Goal: Task Accomplishment & Management: Manage account settings

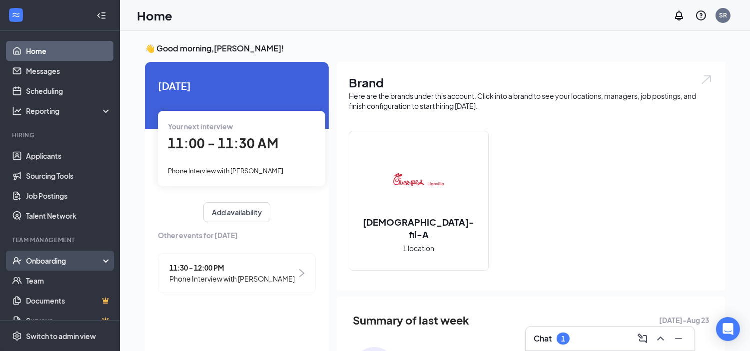
click at [42, 260] on div "Onboarding" at bounding box center [64, 261] width 77 height 10
click at [45, 277] on link "Overview" at bounding box center [68, 281] width 85 height 20
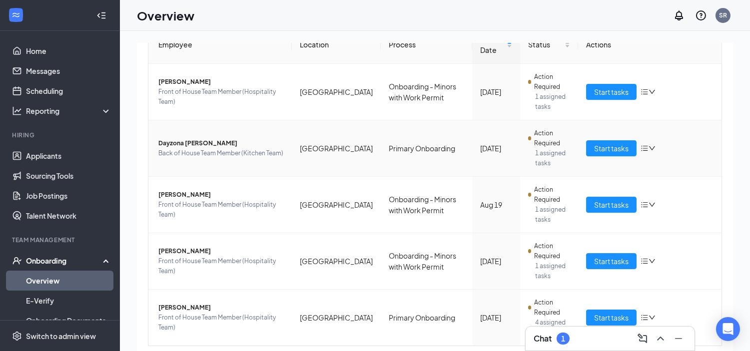
scroll to position [145, 0]
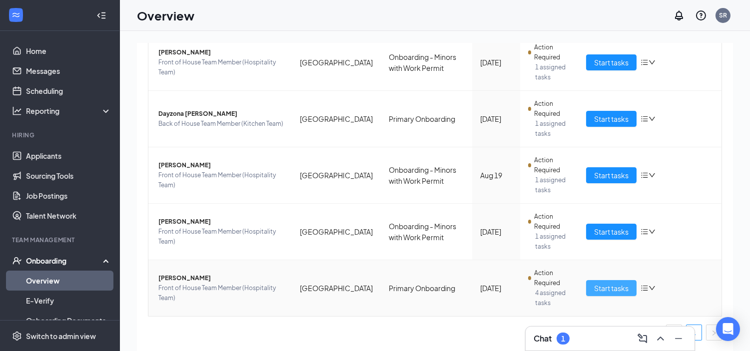
click at [602, 287] on span "Start tasks" at bounding box center [611, 288] width 34 height 11
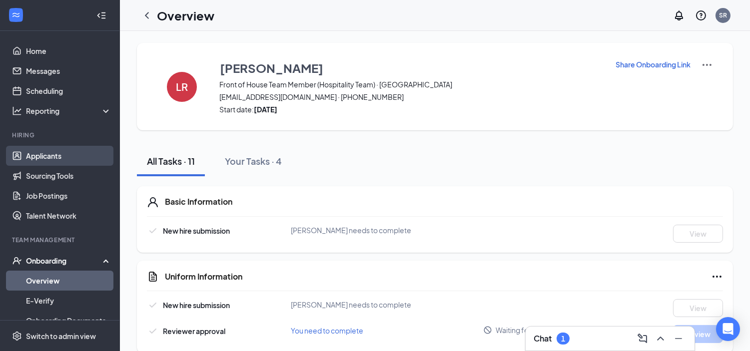
click at [65, 159] on link "Applicants" at bounding box center [68, 156] width 85 height 20
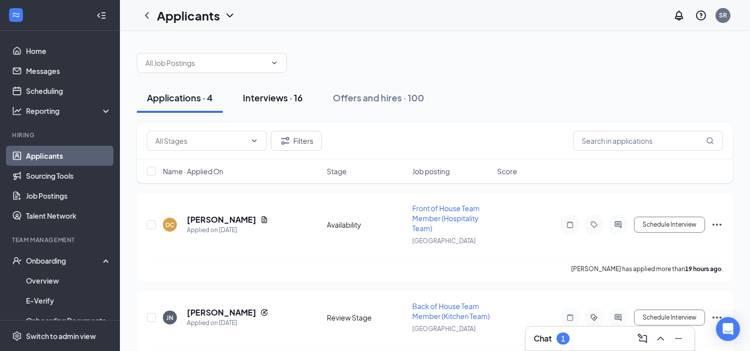
click at [280, 98] on div "Interviews · 16" at bounding box center [273, 97] width 60 height 12
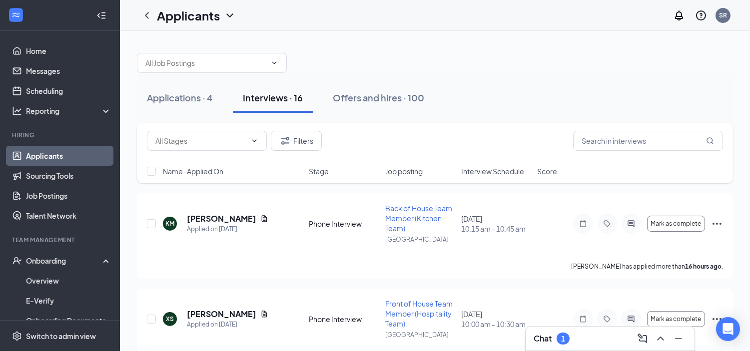
click at [503, 171] on span "Interview Schedule" at bounding box center [492, 171] width 63 height 10
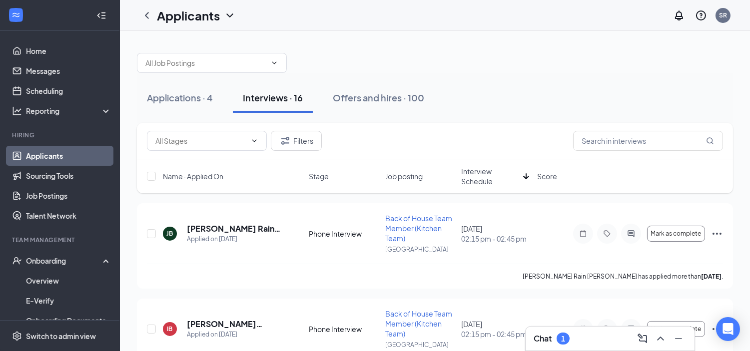
click at [477, 178] on span "Interview Schedule" at bounding box center [490, 176] width 58 height 20
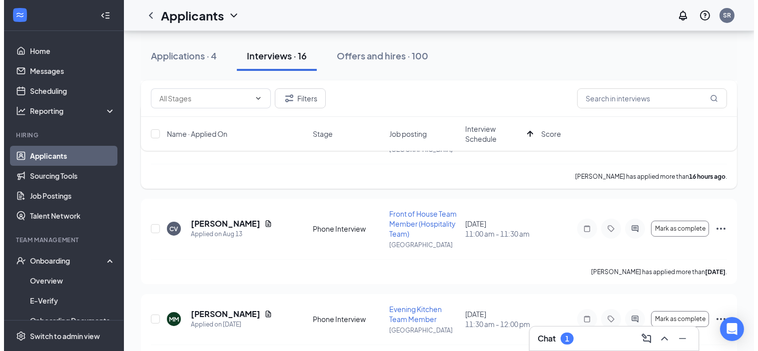
scroll to position [222, 0]
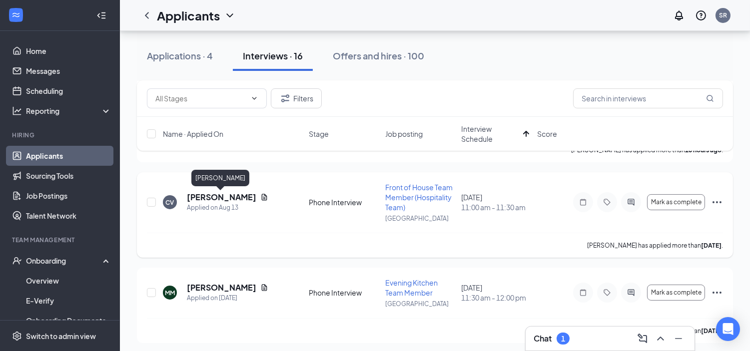
click at [240, 197] on h5 "[PERSON_NAME]" at bounding box center [221, 197] width 69 height 11
